Goal: Transaction & Acquisition: Subscribe to service/newsletter

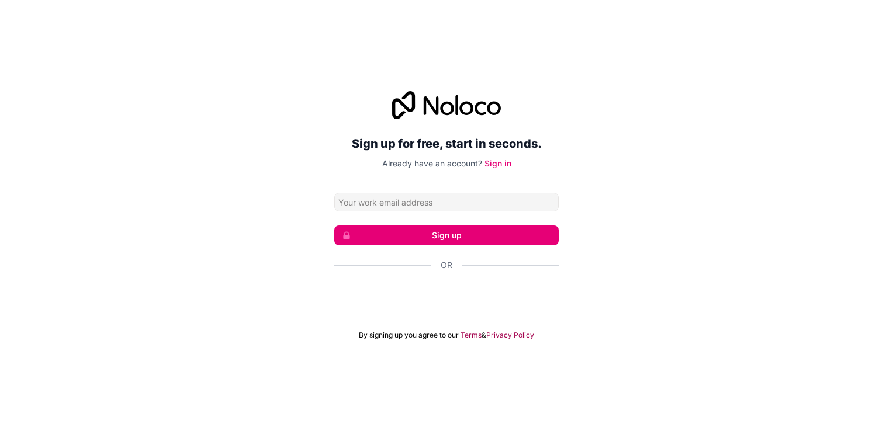
click at [374, 202] on input "Email address" at bounding box center [446, 202] width 224 height 19
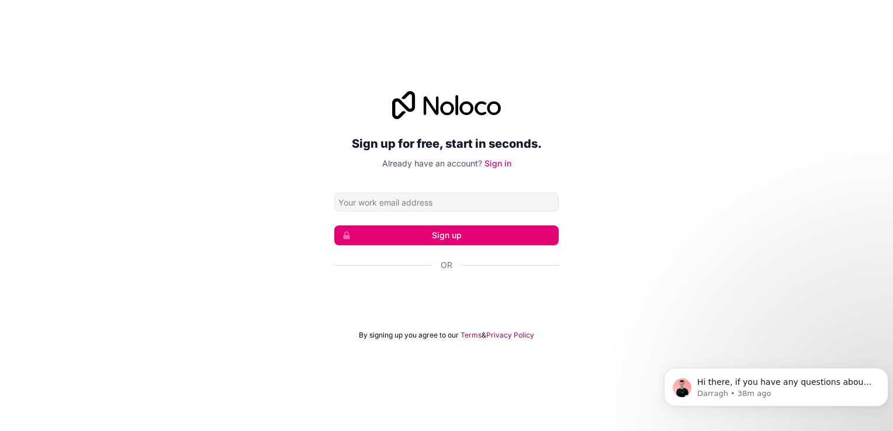
type input "[EMAIL_ADDRESS]"
click at [425, 235] on button "Sign up" at bounding box center [446, 235] width 224 height 20
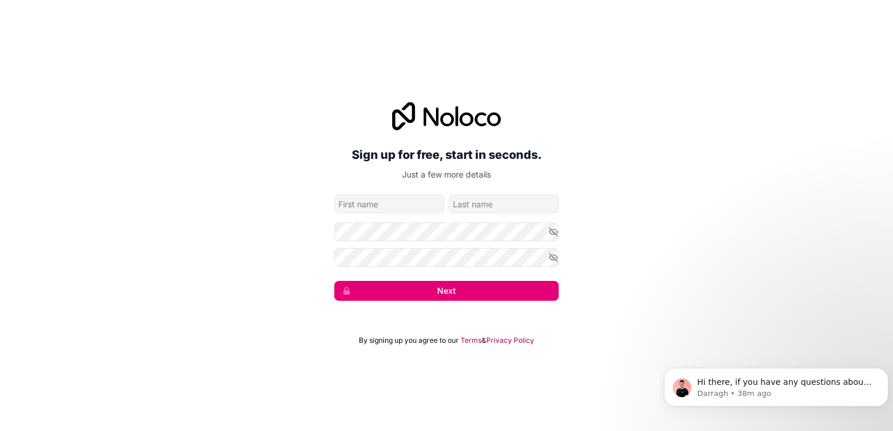
click at [369, 200] on input "given-name" at bounding box center [389, 204] width 110 height 19
type input "[PERSON_NAME]"
type input "Shammasi"
click at [375, 209] on input "[PERSON_NAME]" at bounding box center [389, 204] width 110 height 19
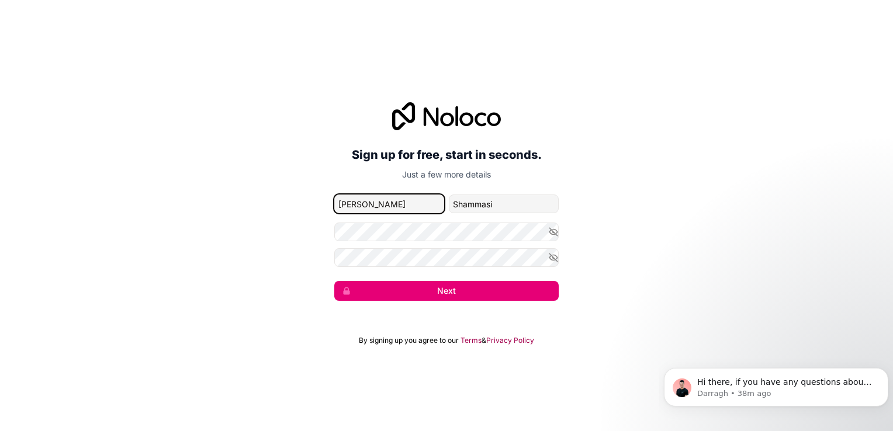
type input "[PERSON_NAME]"
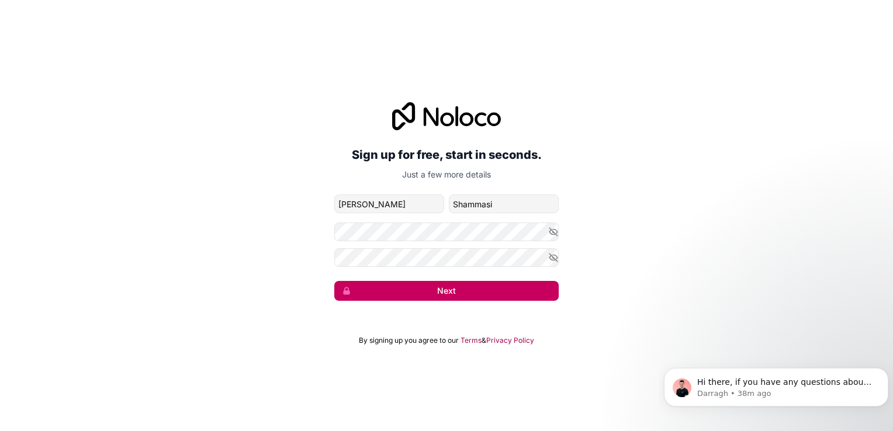
click at [421, 296] on button "Next" at bounding box center [446, 291] width 224 height 20
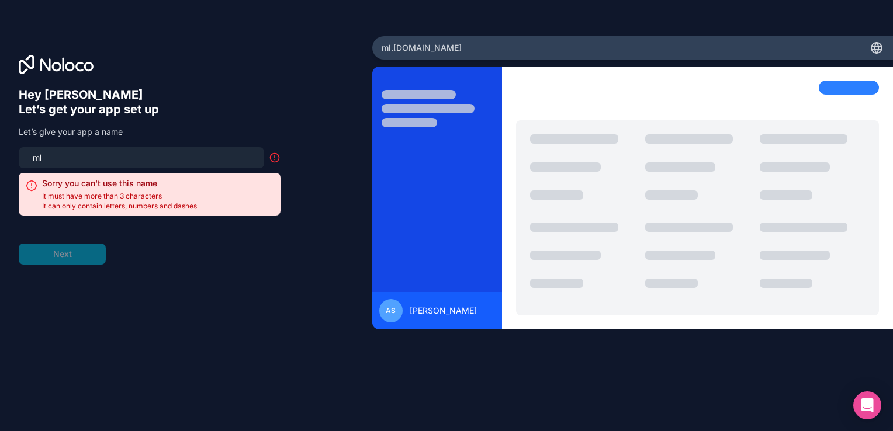
click at [287, 329] on div "Hey [PERSON_NAME] 👋 Let’s get your app set up Let’s give your app a name ml Sor…" at bounding box center [186, 232] width 335 height 289
click at [275, 155] on icon at bounding box center [275, 156] width 0 height 2
click at [202, 103] on h6 "Let’s get your app set up" at bounding box center [150, 109] width 262 height 15
click at [46, 154] on input "ml" at bounding box center [141, 158] width 231 height 16
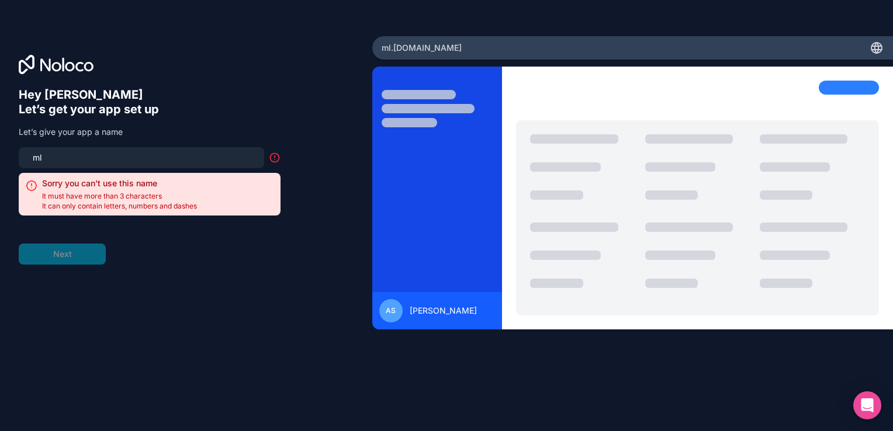
click at [474, 43] on div "ml .[DOMAIN_NAME]" at bounding box center [632, 47] width 520 height 23
click at [168, 162] on input "ml" at bounding box center [141, 158] width 231 height 16
click at [77, 254] on form "api Sorry you can't use this name It must have more than 3 characters It can on…" at bounding box center [150, 205] width 262 height 117
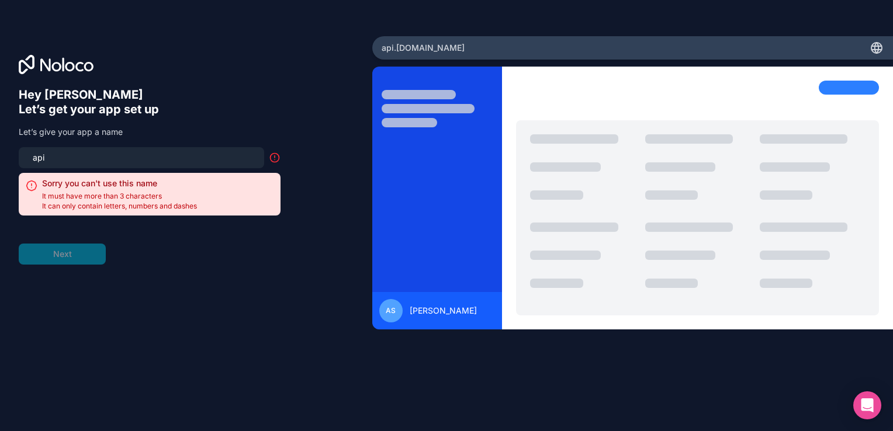
click at [157, 262] on form "api Sorry you can't use this name It must have more than 3 characters It can on…" at bounding box center [150, 205] width 262 height 117
click at [88, 152] on input "api" at bounding box center [141, 158] width 231 height 16
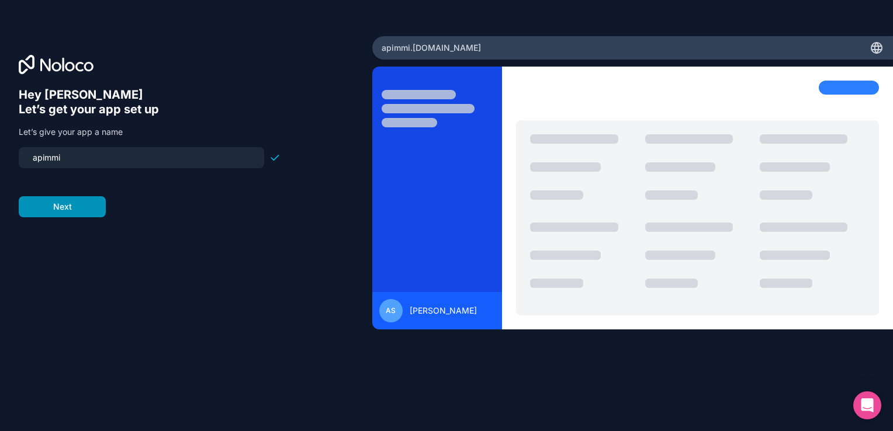
type input "apimmi"
click at [46, 209] on button "Next" at bounding box center [62, 206] width 87 height 21
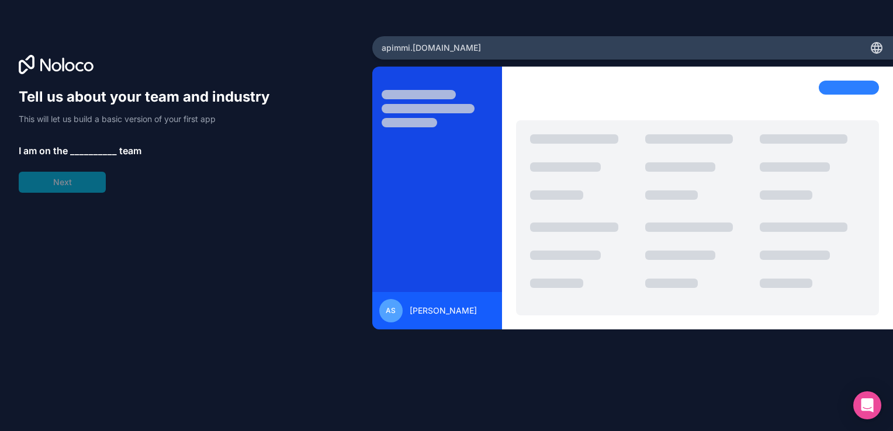
click at [96, 151] on span "__________" at bounding box center [93, 151] width 47 height 14
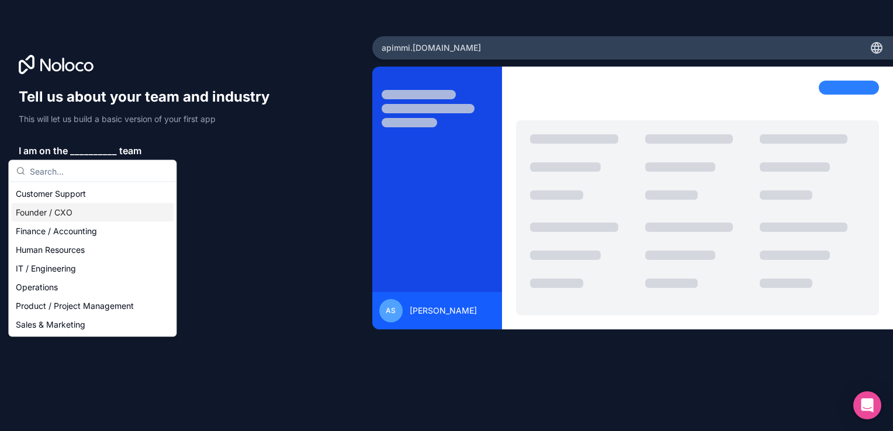
click at [58, 209] on div "Founder / CXO" at bounding box center [92, 212] width 162 height 19
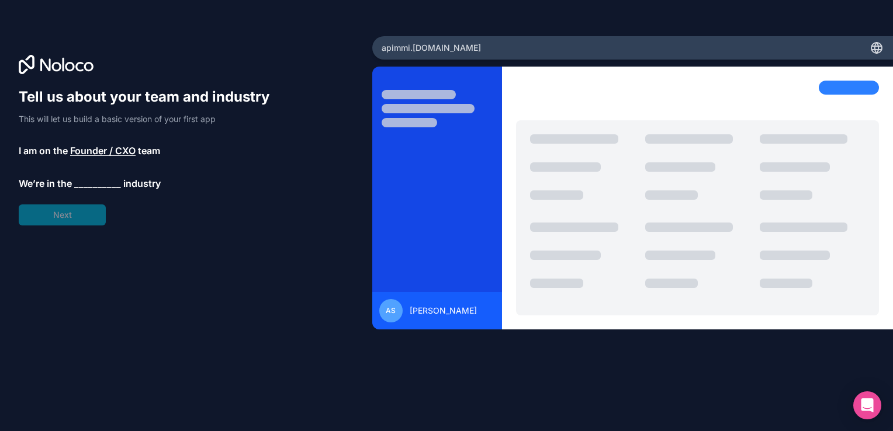
click at [109, 145] on span "Founder / CXO" at bounding box center [102, 151] width 65 height 14
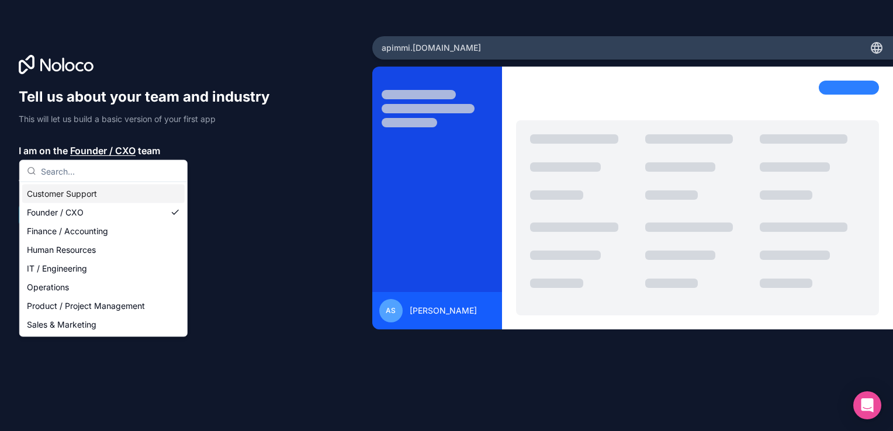
click at [107, 146] on span "Founder / CXO" at bounding box center [102, 151] width 65 height 14
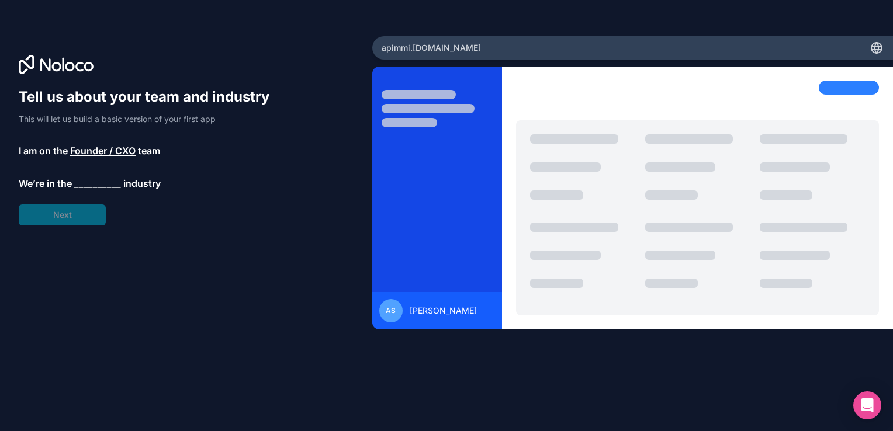
click at [80, 180] on span "__________" at bounding box center [97, 183] width 47 height 14
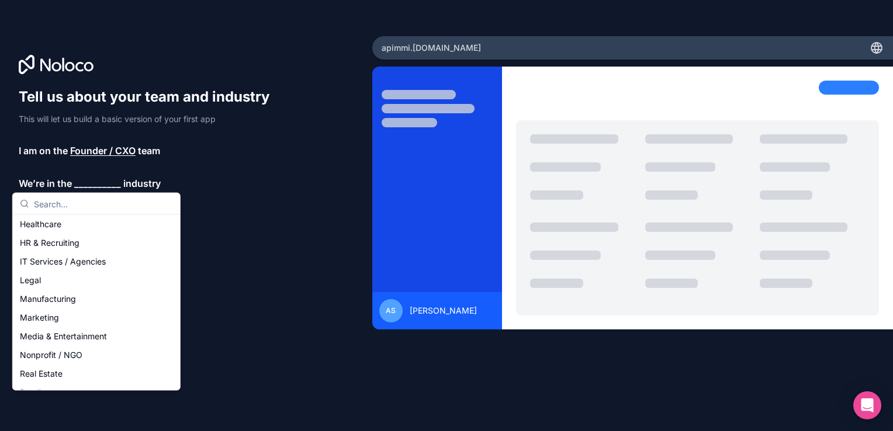
scroll to position [117, 0]
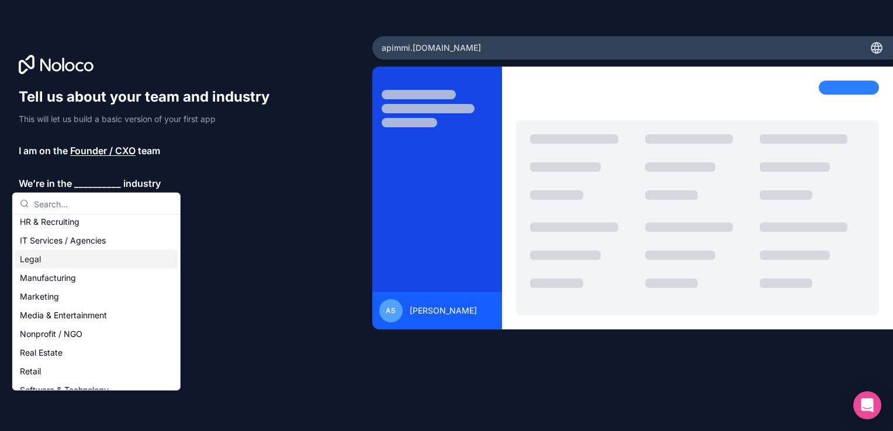
click at [42, 262] on div "Legal" at bounding box center [96, 259] width 162 height 19
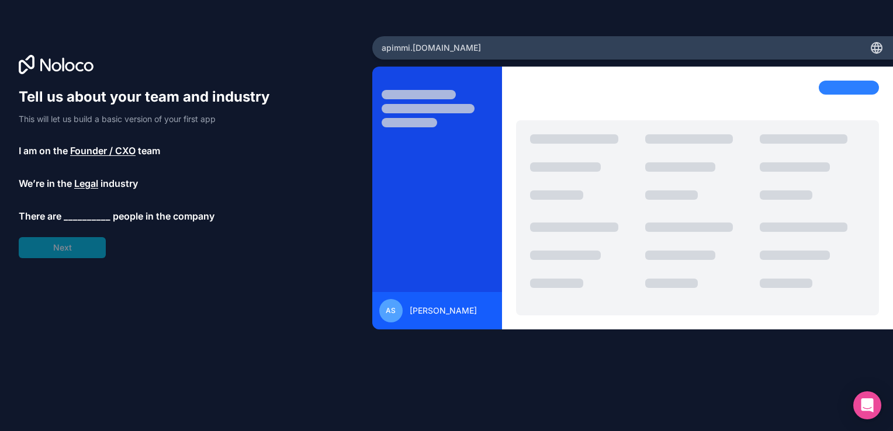
click at [81, 217] on span "__________" at bounding box center [87, 216] width 47 height 14
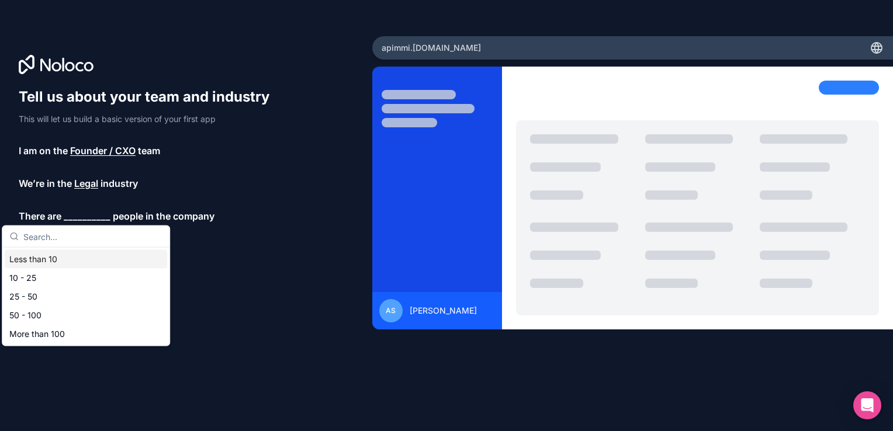
click at [65, 259] on div "Less than 10" at bounding box center [86, 259] width 162 height 19
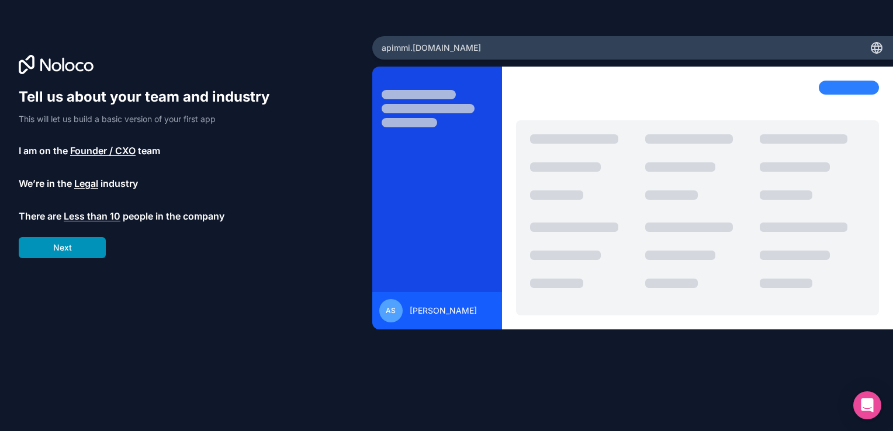
click at [68, 247] on button "Next" at bounding box center [62, 247] width 87 height 21
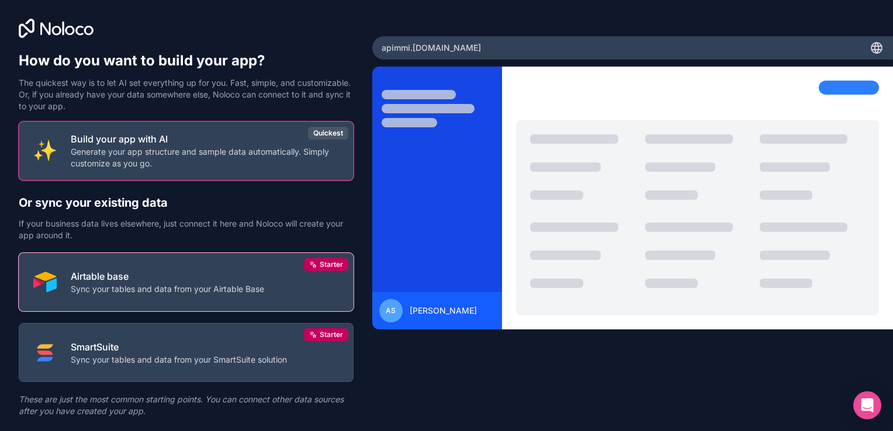
scroll to position [29, 0]
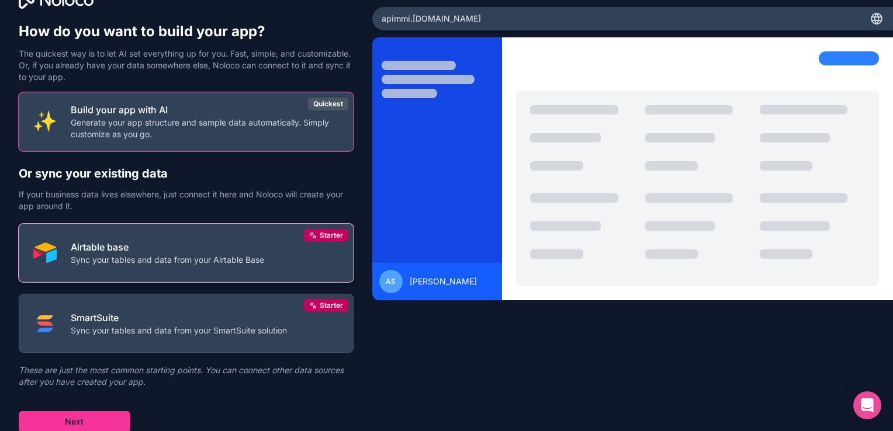
click at [173, 255] on div "Airtable base Sync your tables and data from your Airtable Base" at bounding box center [167, 253] width 193 height 26
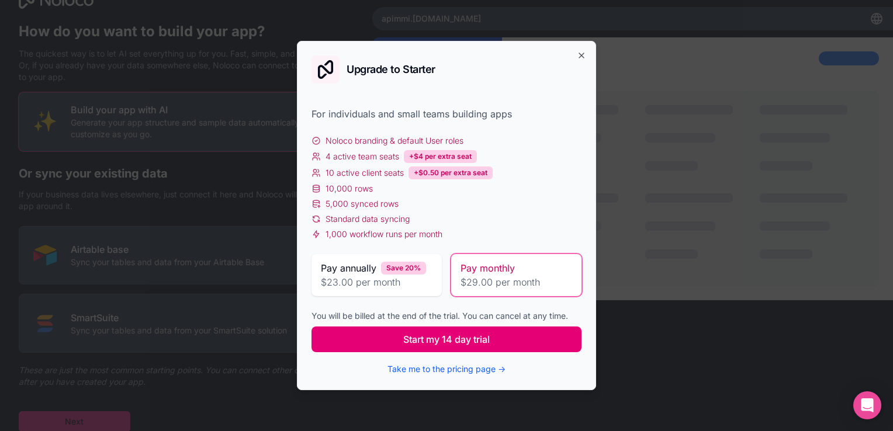
click at [421, 337] on span "Start my 14 day trial" at bounding box center [446, 339] width 86 height 14
